Goal: Check status: Check status

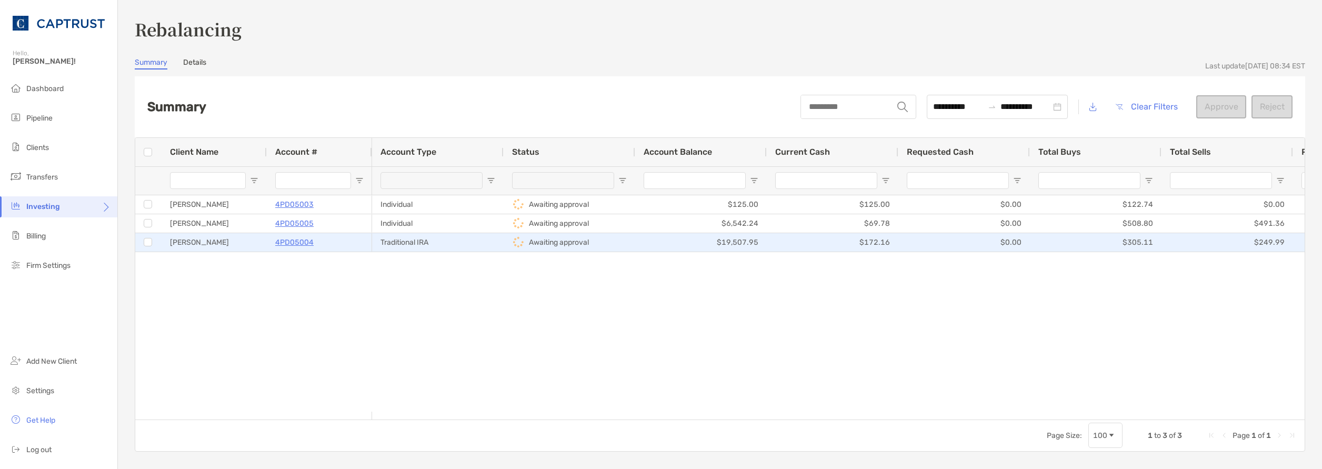
click at [305, 240] on p "4PD05004" at bounding box center [294, 242] width 38 height 13
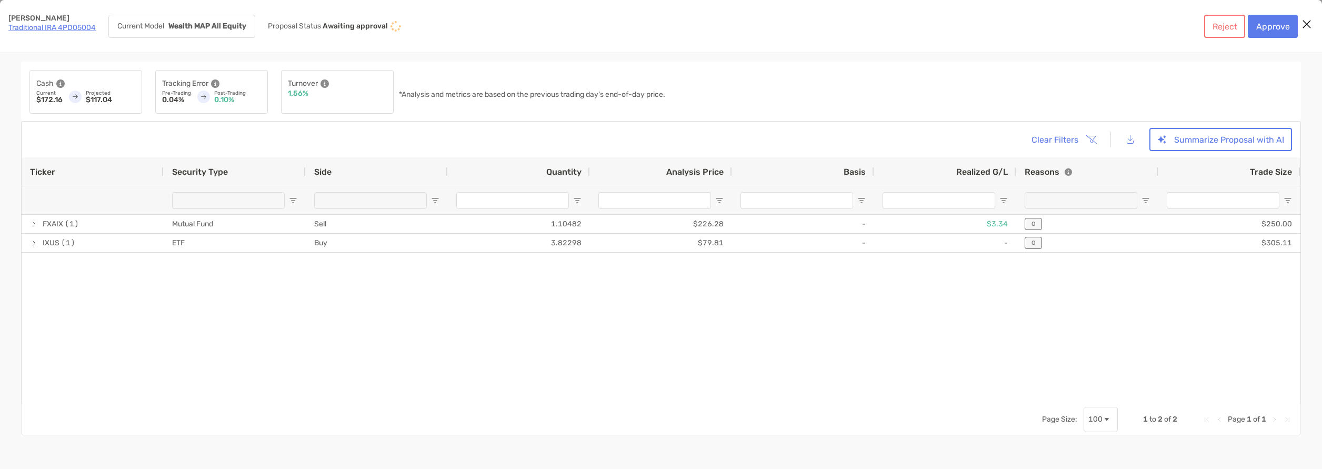
click at [84, 84] on div "Cash" at bounding box center [85, 83] width 99 height 13
click at [69, 92] on div "Current $172.16 Projected $117.04" at bounding box center [85, 97] width 99 height 14
click at [46, 28] on link "Traditional IRA 4PD05004" at bounding box center [51, 27] width 87 height 9
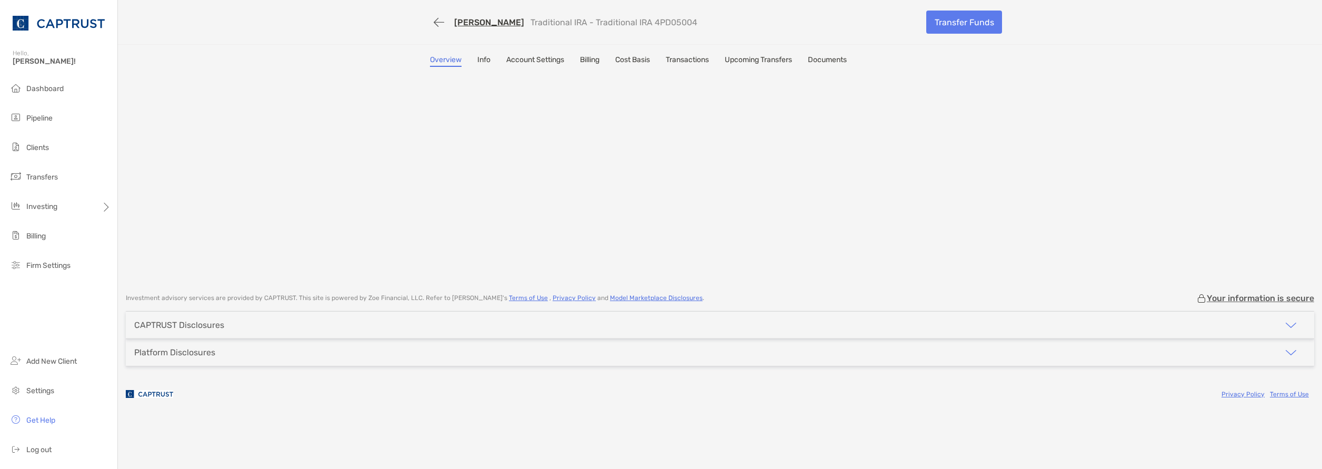
click at [694, 62] on link "Transactions" at bounding box center [687, 61] width 43 height 12
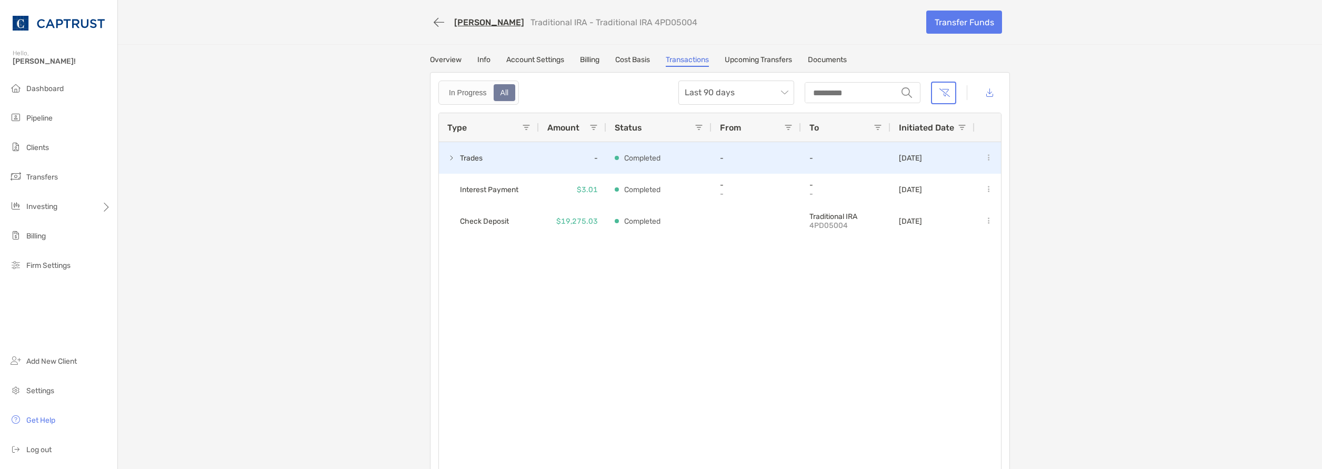
click at [448, 158] on span at bounding box center [451, 158] width 8 height 8
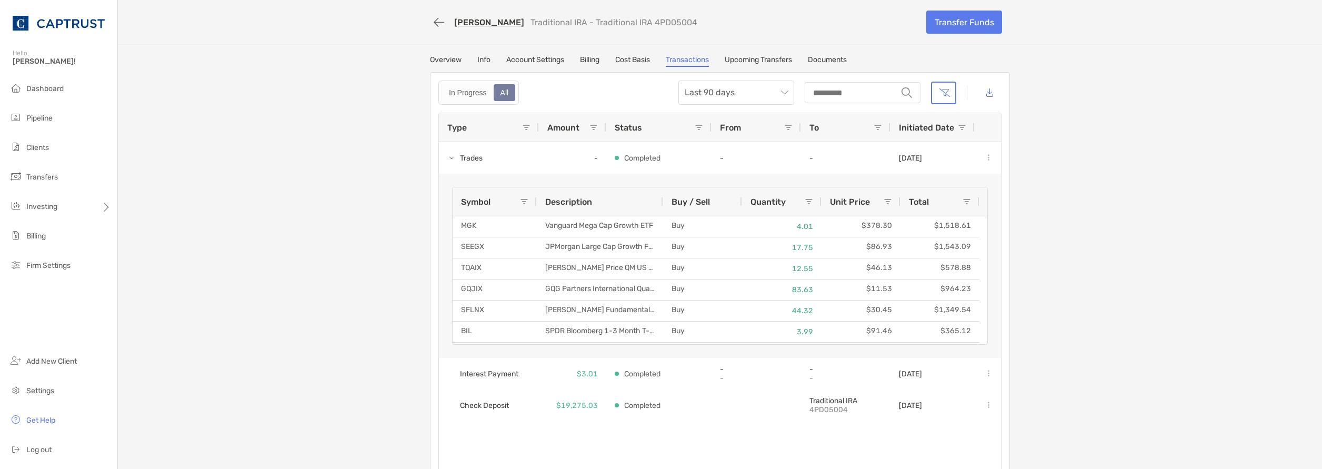
click at [448, 57] on link "Overview" at bounding box center [446, 61] width 32 height 12
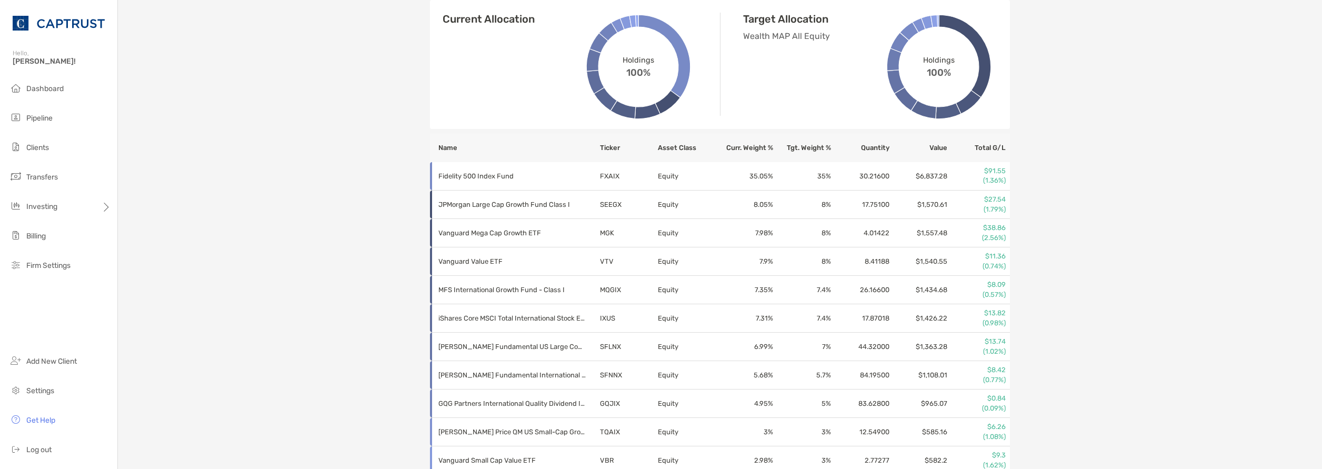
scroll to position [421, 0]
